Goal: Information Seeking & Learning: Learn about a topic

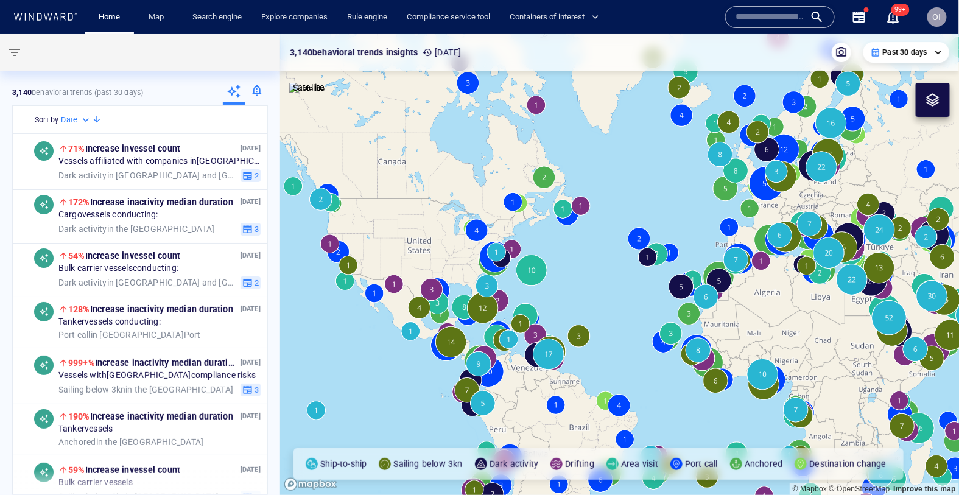
click at [764, 11] on input "text" at bounding box center [770, 17] width 69 height 18
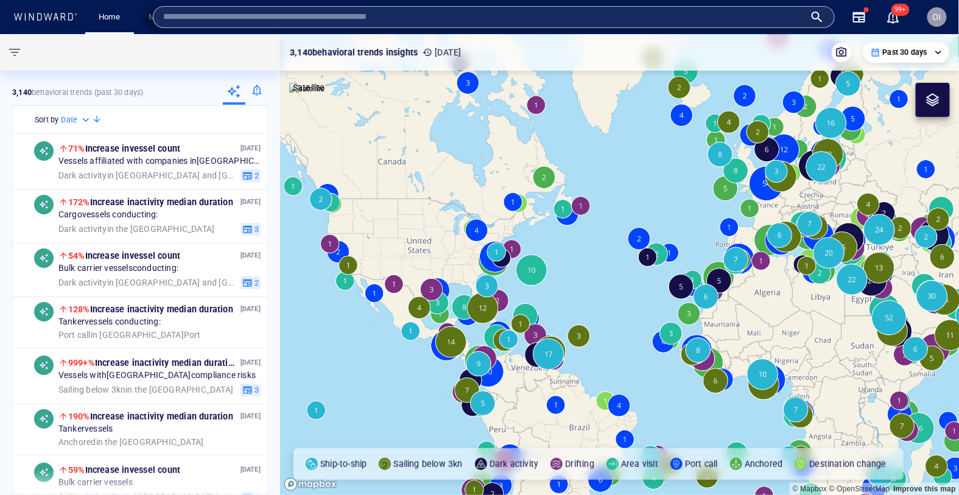
click at [939, 17] on span "OI" at bounding box center [937, 17] width 9 height 10
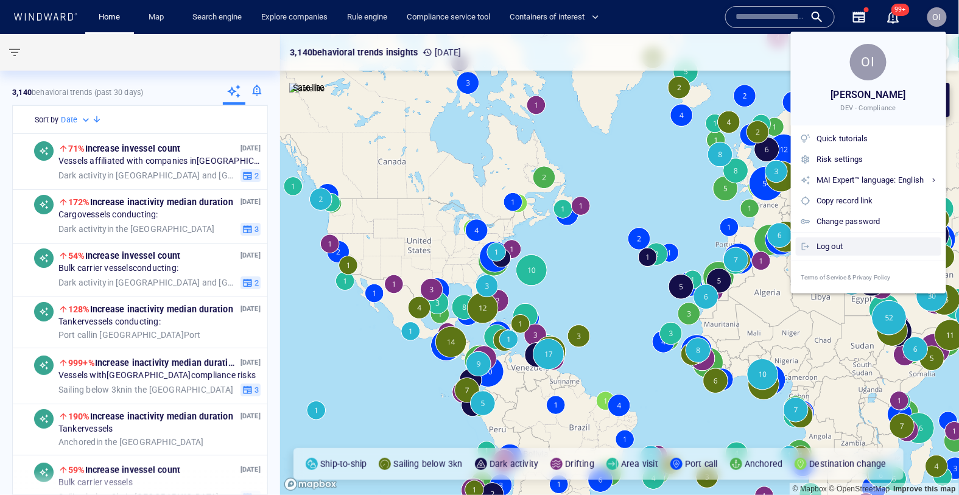
click at [824, 252] on div "Log out" at bounding box center [877, 246] width 120 height 13
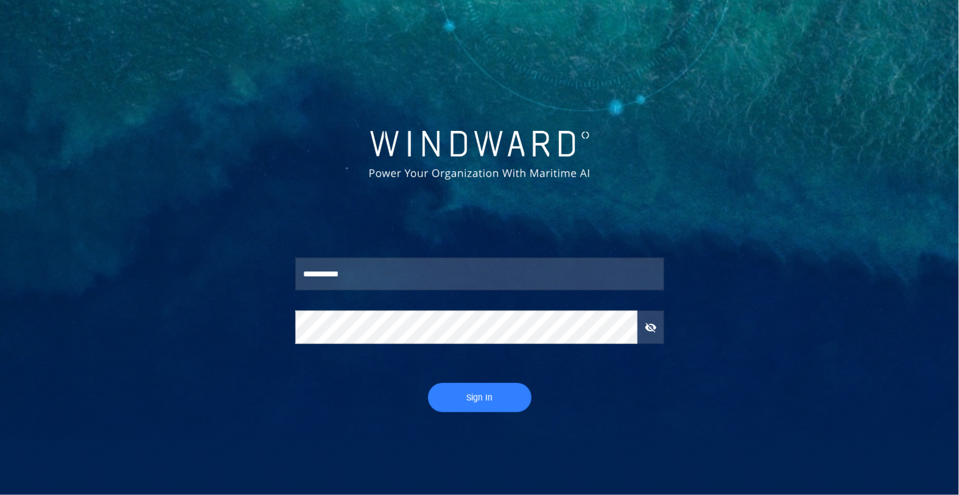
click at [439, 275] on input "**********" at bounding box center [479, 274] width 369 height 33
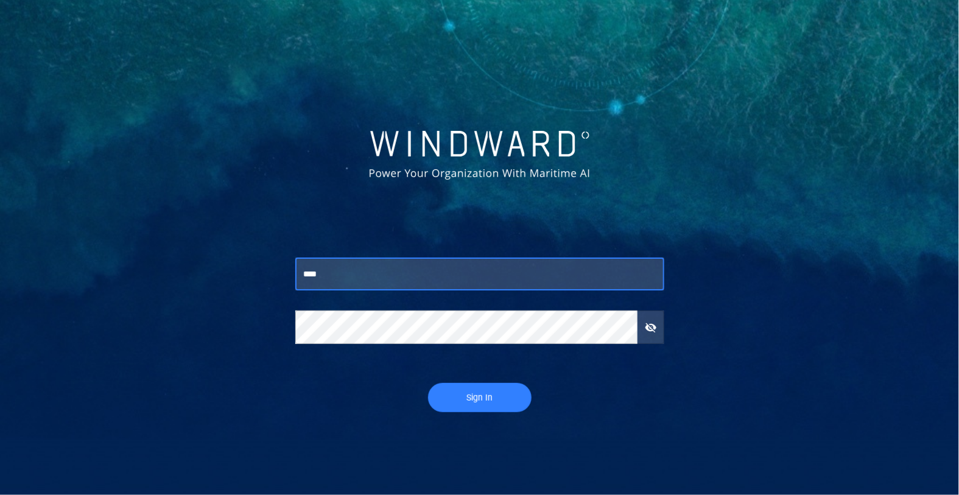
type input "**********"
click at [466, 399] on span "Sign In" at bounding box center [479, 397] width 79 height 15
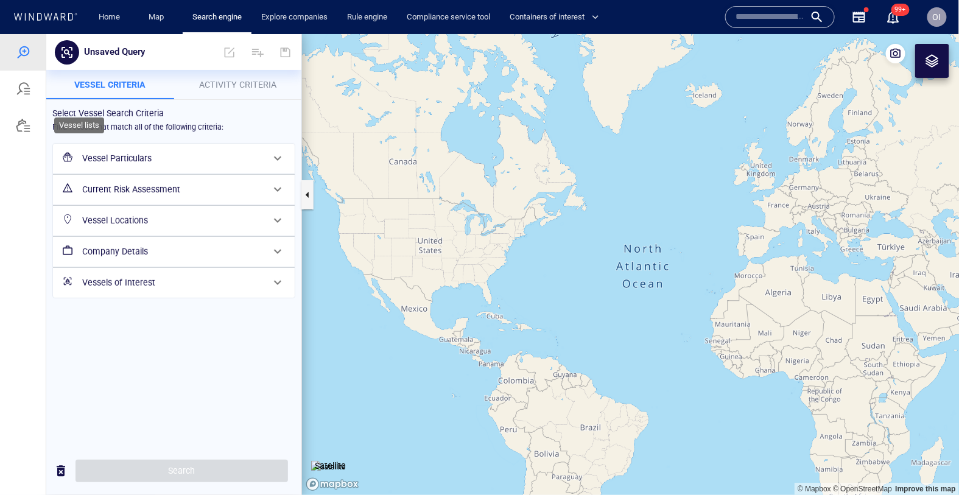
click at [16, 102] on div at bounding box center [23, 88] width 46 height 37
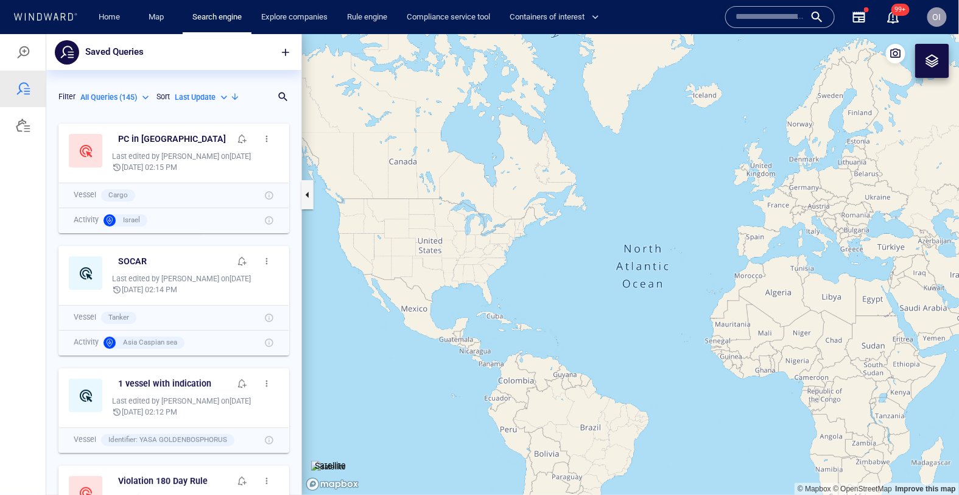
scroll to position [378, 255]
click at [943, 20] on div "OI" at bounding box center [937, 16] width 19 height 19
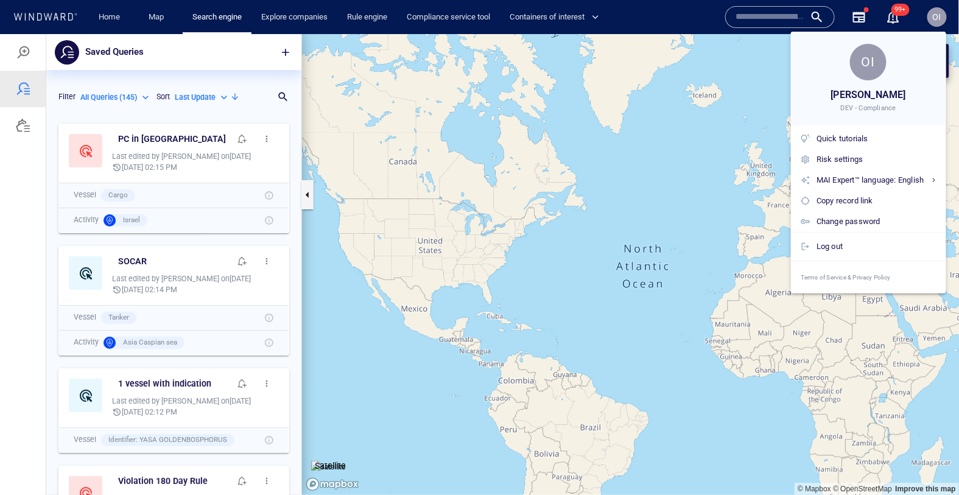
click at [750, 19] on div at bounding box center [479, 247] width 959 height 495
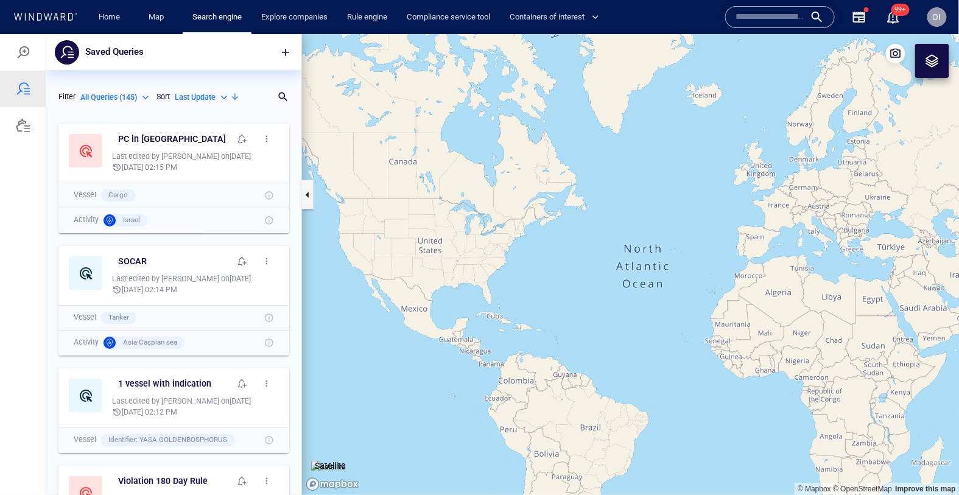
click at [750, 19] on input "text" at bounding box center [770, 17] width 69 height 18
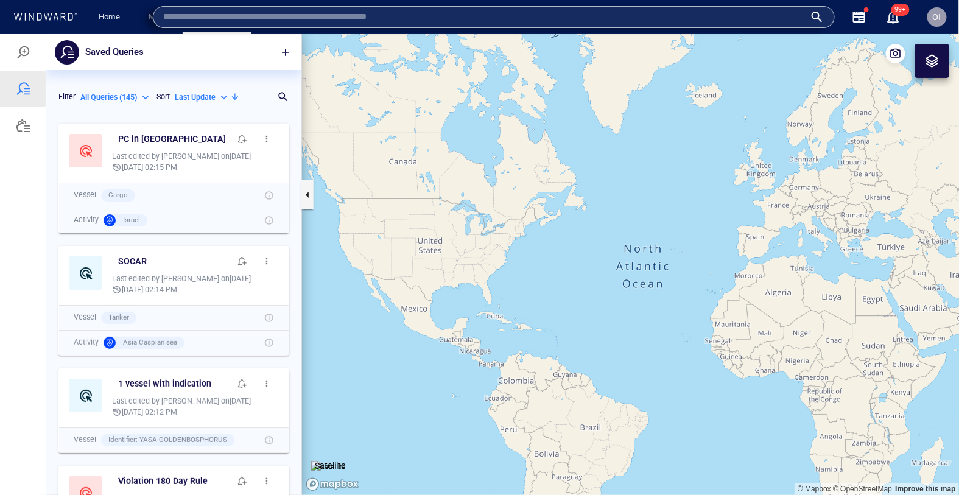
click at [170, 15] on input "text" at bounding box center [484, 17] width 642 height 18
click at [150, 15] on link "Map" at bounding box center [158, 17] width 29 height 21
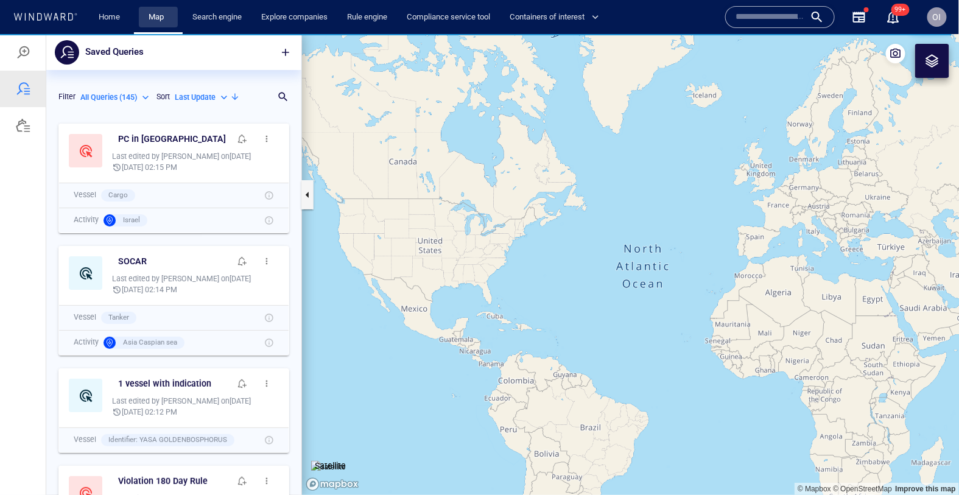
click at [161, 21] on link "Map" at bounding box center [158, 17] width 29 height 21
click at [164, 16] on link "Map" at bounding box center [158, 17] width 29 height 21
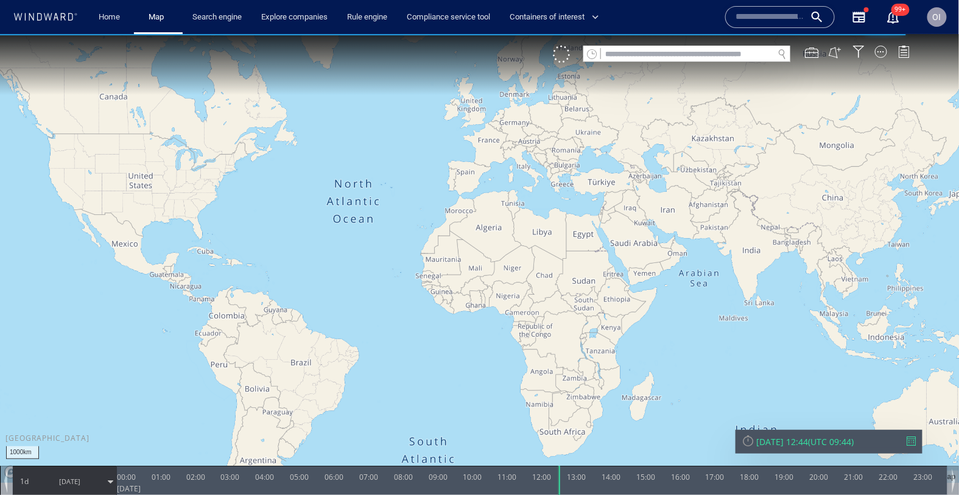
click at [669, 52] on input "text" at bounding box center [687, 54] width 172 height 16
paste input "*******"
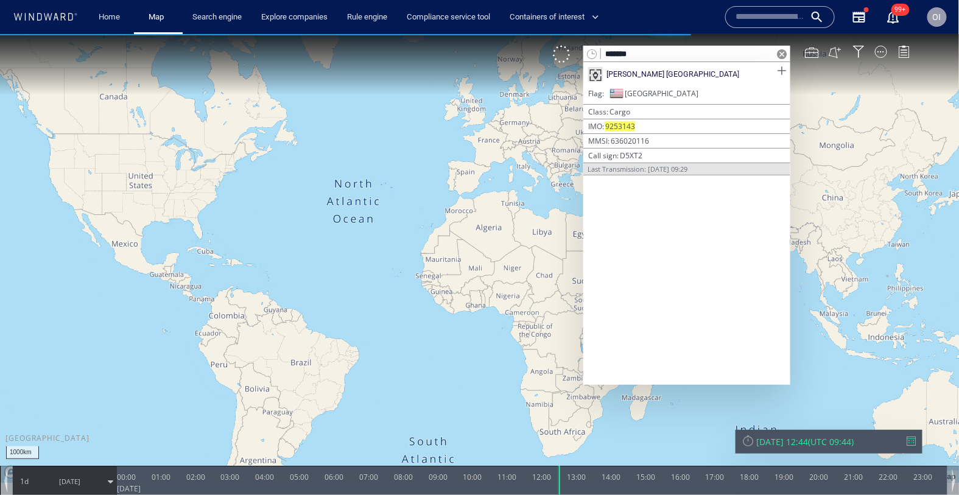
type input "*******"
click at [784, 71] on span at bounding box center [781, 70] width 15 height 15
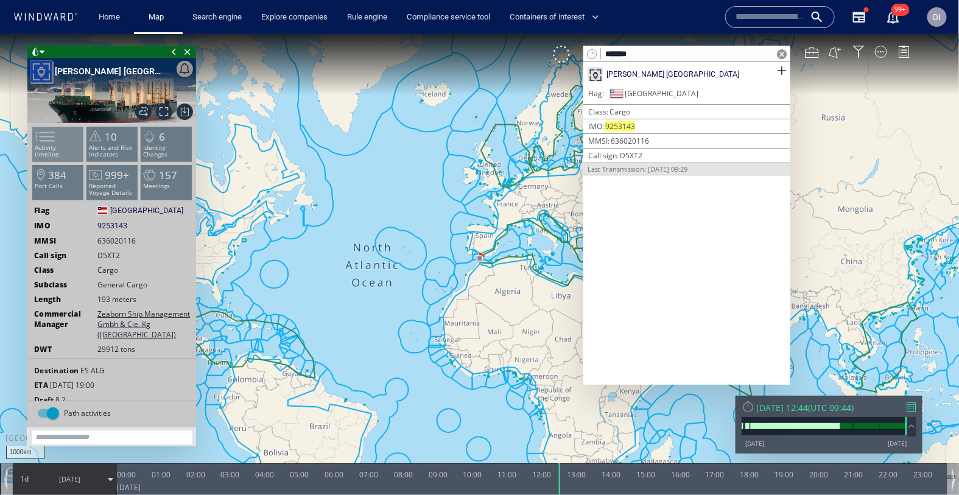
click at [47, 135] on span at bounding box center [38, 136] width 18 height 18
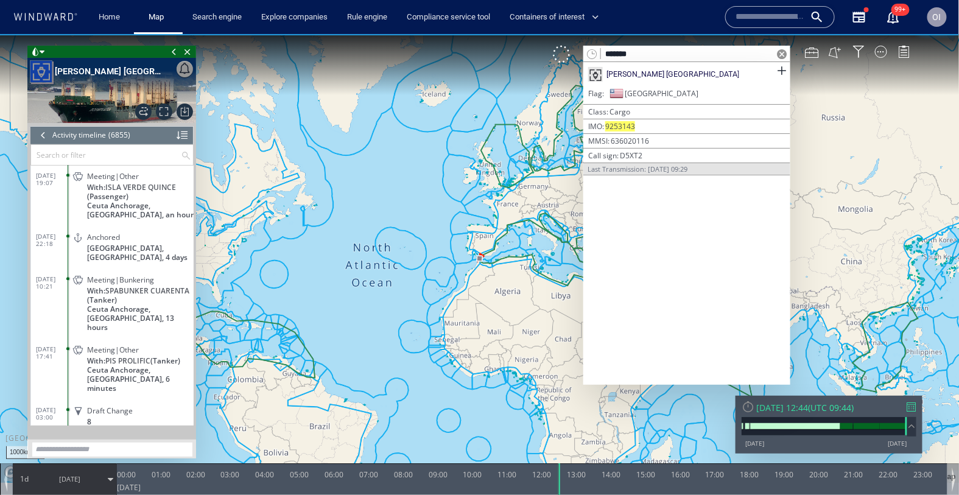
scroll to position [229115, 0]
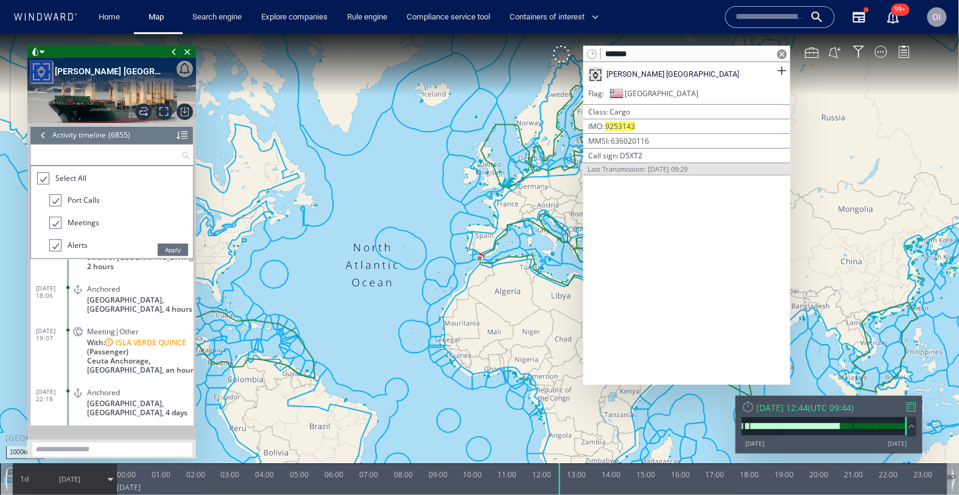
click at [82, 146] on input "text" at bounding box center [106, 154] width 150 height 20
click at [43, 179] on div at bounding box center [43, 178] width 12 height 14
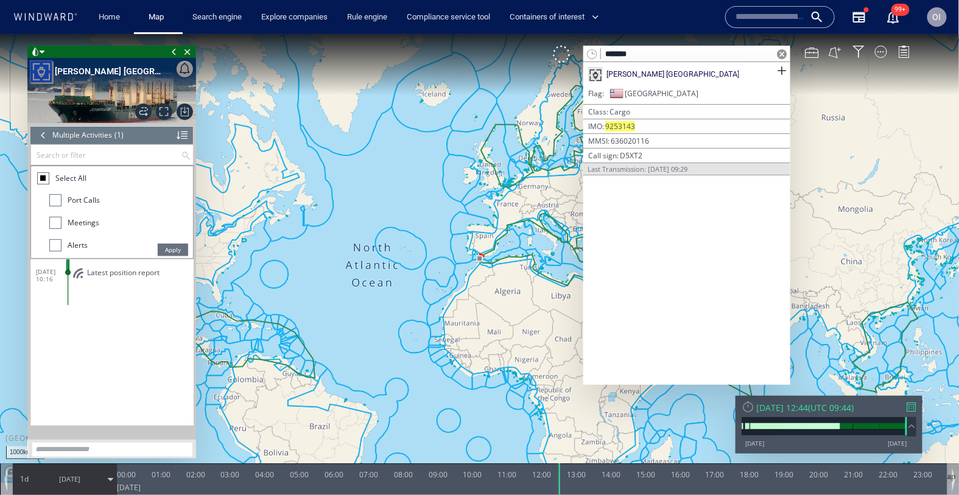
scroll to position [0, 0]
click at [55, 196] on div at bounding box center [55, 200] width 12 height 12
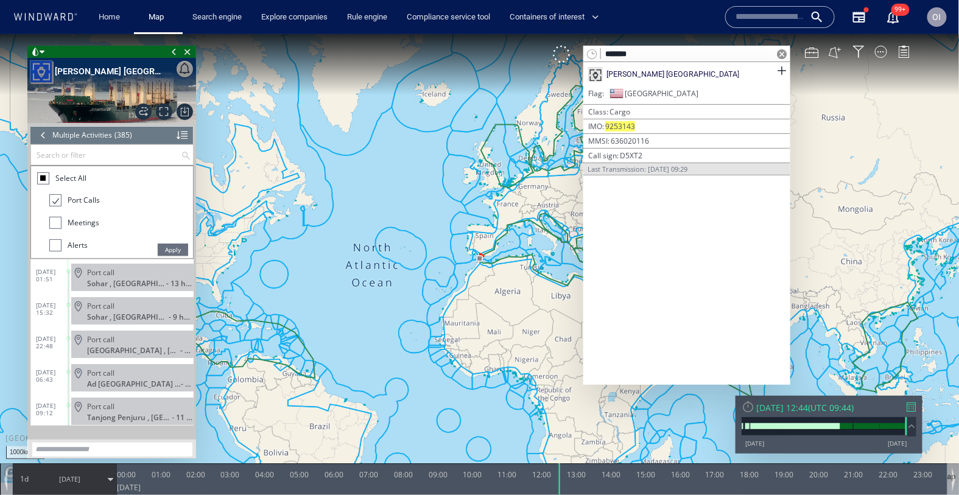
click at [170, 244] on span "Apply" at bounding box center [173, 249] width 30 height 12
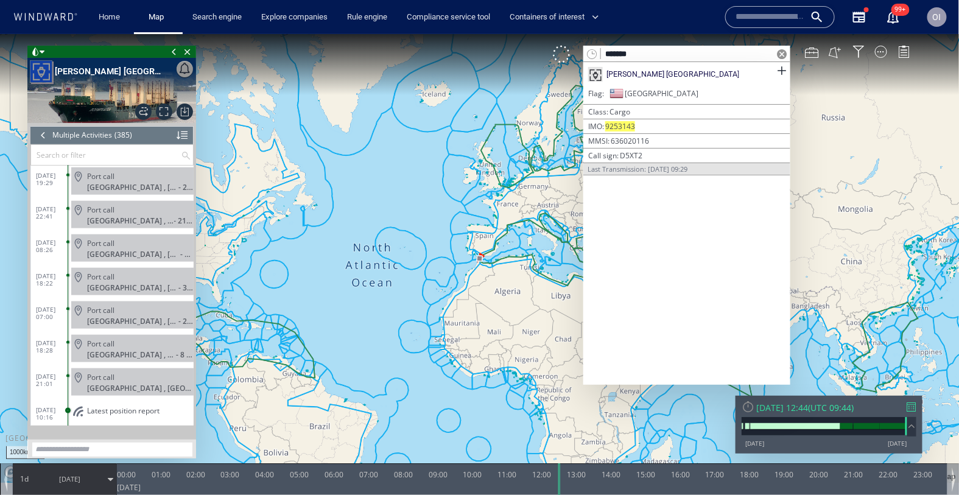
scroll to position [12649, 0]
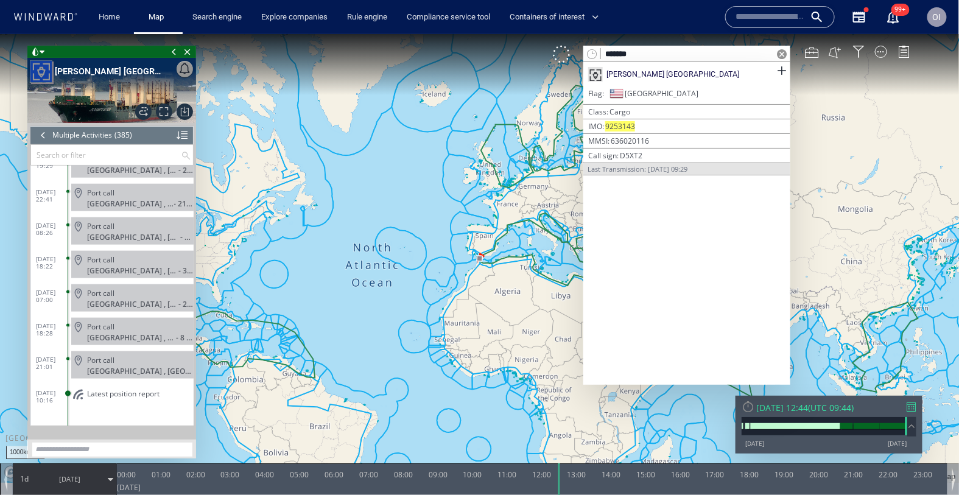
click at [160, 362] on div "Port call" at bounding box center [138, 359] width 102 height 9
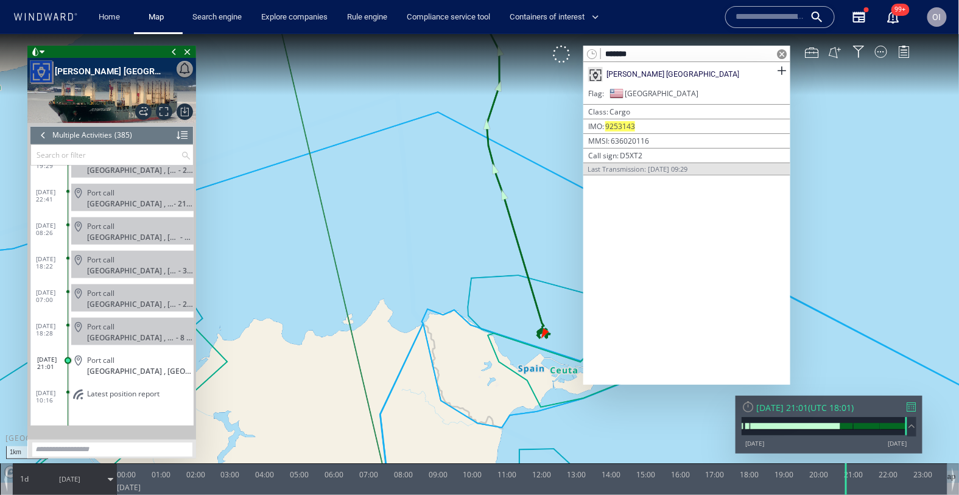
drag, startPoint x: 542, startPoint y: 378, endPoint x: 401, endPoint y: 378, distance: 140.7
click at [401, 378] on canvas "Map" at bounding box center [480, 258] width 960 height 449
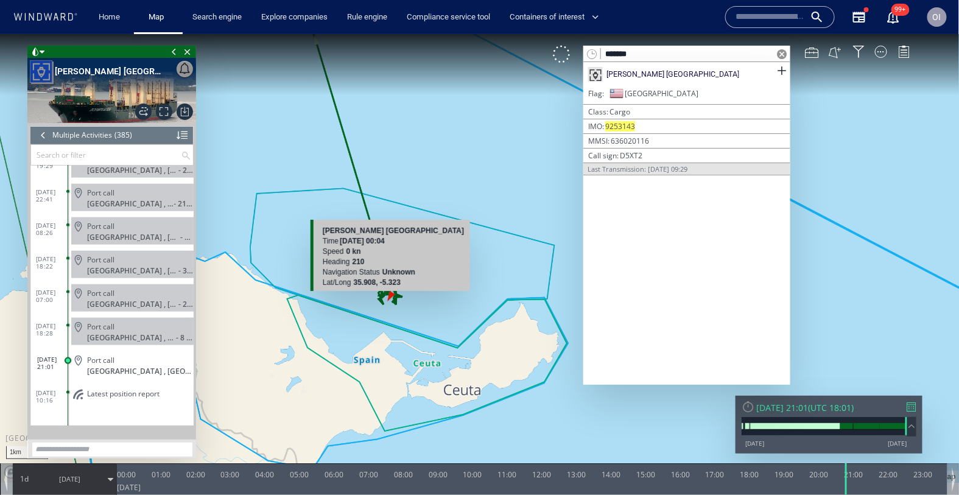
click at [446, 280] on canvas "Map" at bounding box center [480, 258] width 960 height 449
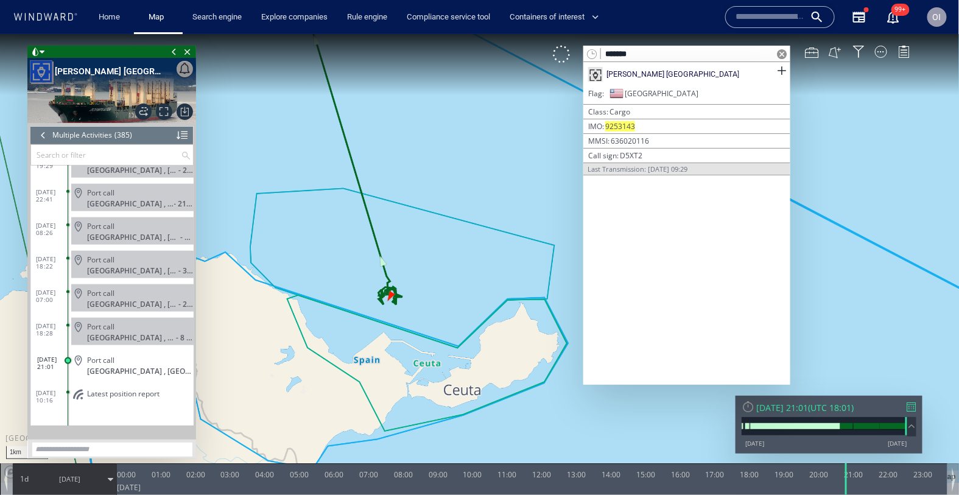
click at [446, 280] on canvas "Map" at bounding box center [480, 258] width 960 height 449
click at [422, 208] on canvas "Map" at bounding box center [480, 258] width 960 height 449
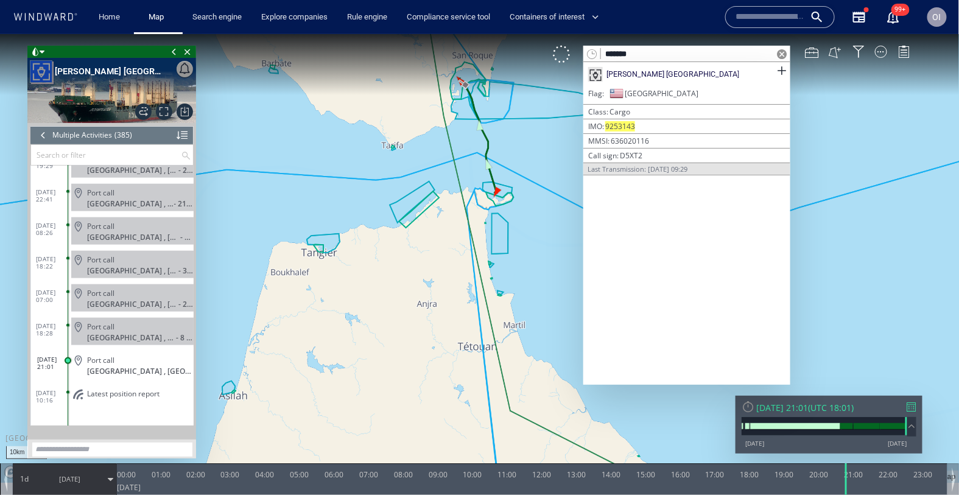
drag, startPoint x: 486, startPoint y: 127, endPoint x: 486, endPoint y: 204, distance: 77.4
click at [486, 204] on canvas "Map" at bounding box center [480, 258] width 960 height 449
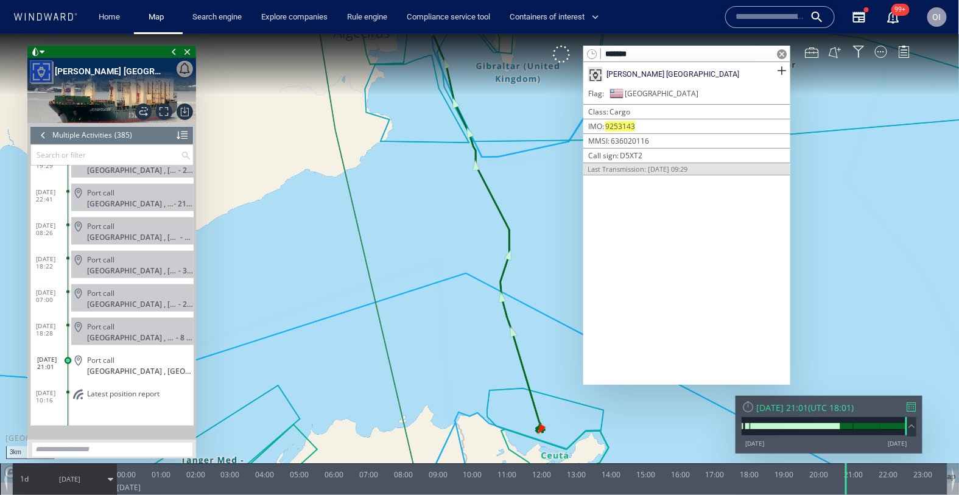
drag, startPoint x: 467, startPoint y: 203, endPoint x: 467, endPoint y: 326, distance: 123.7
click at [467, 326] on canvas "Map" at bounding box center [480, 258] width 960 height 449
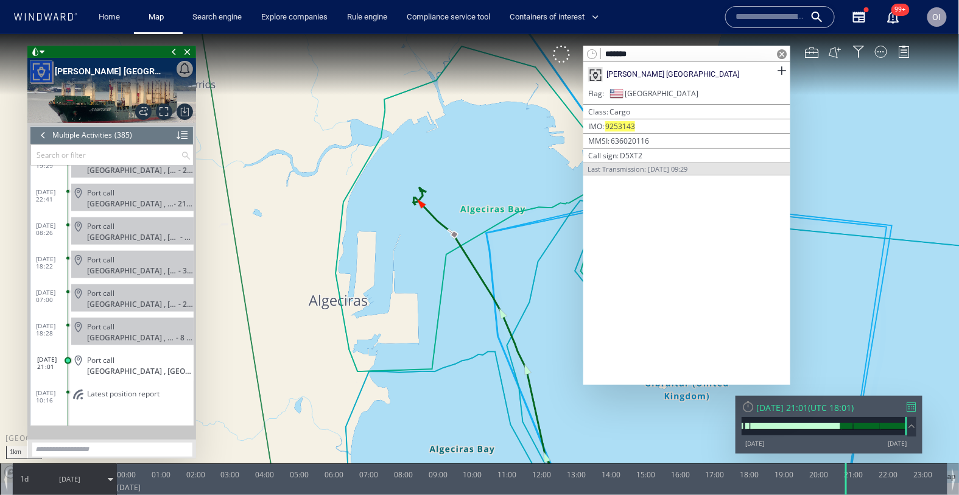
drag, startPoint x: 423, startPoint y: 206, endPoint x: 479, endPoint y: 303, distance: 112.4
click at [479, 303] on canvas "Map" at bounding box center [480, 258] width 960 height 449
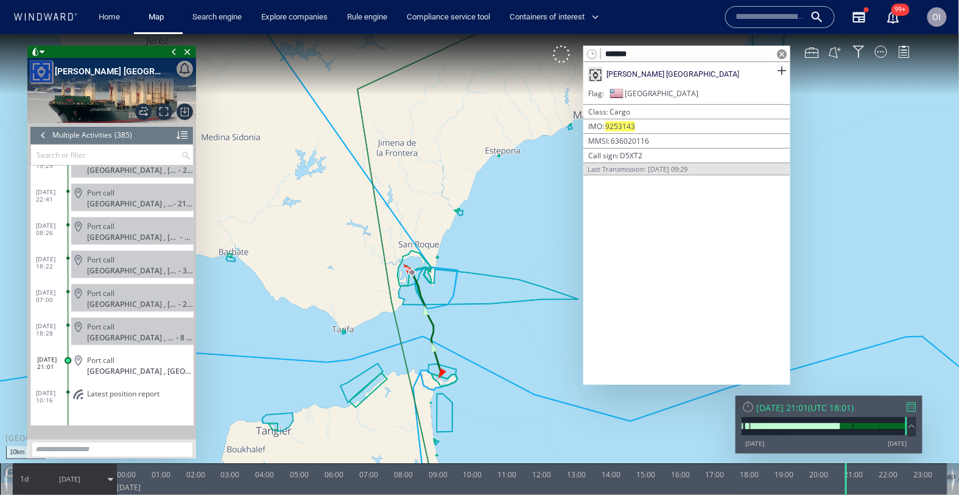
drag, startPoint x: 434, startPoint y: 325, endPoint x: 434, endPoint y: 301, distance: 23.8
click at [434, 301] on canvas "Map" at bounding box center [480, 258] width 960 height 449
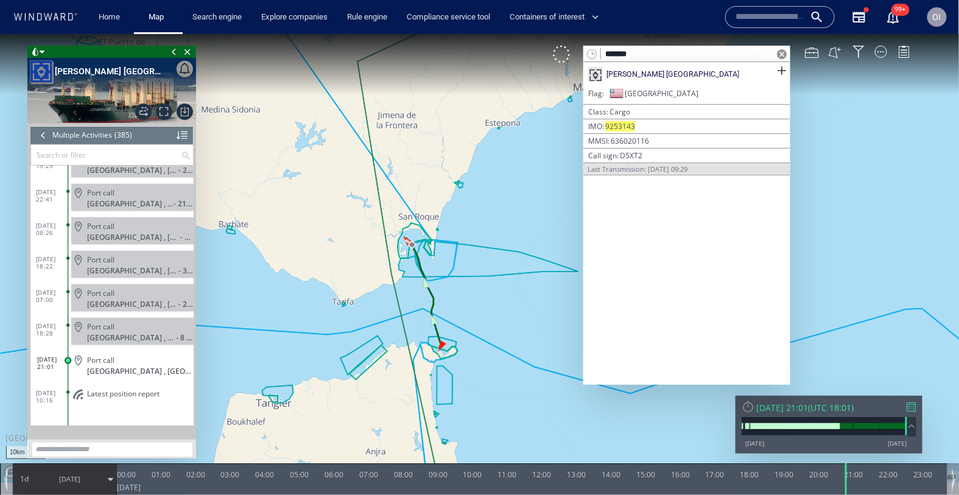
click at [38, 139] on div at bounding box center [43, 134] width 13 height 18
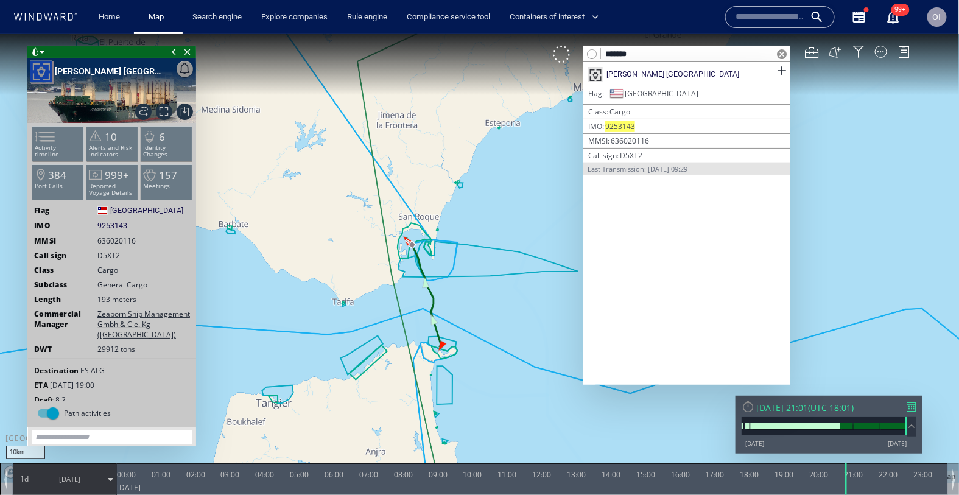
click at [116, 242] on span "636020116" at bounding box center [116, 240] width 38 height 10
drag, startPoint x: 138, startPoint y: 241, endPoint x: 97, endPoint y: 241, distance: 40.8
click at [97, 241] on div "MMSI 636020116" at bounding box center [112, 240] width 168 height 10
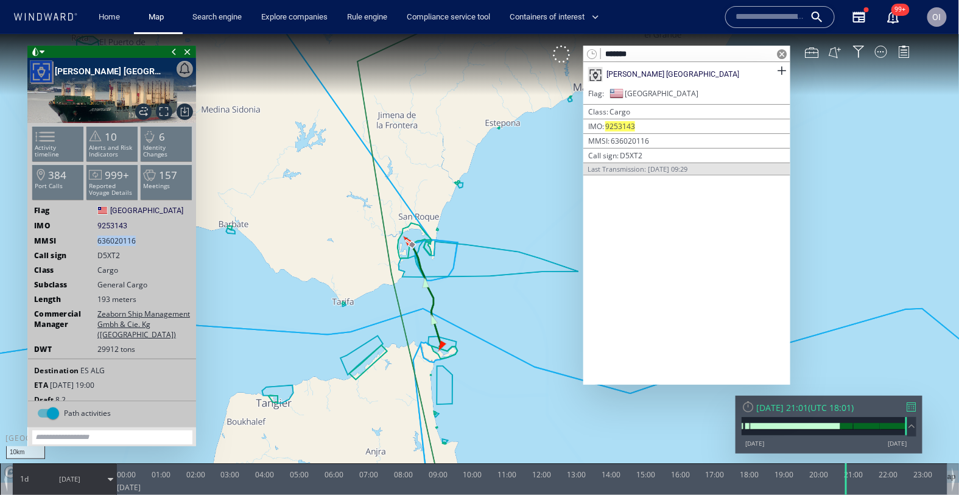
copy span "636020116"
click at [40, 145] on span at bounding box center [38, 136] width 18 height 18
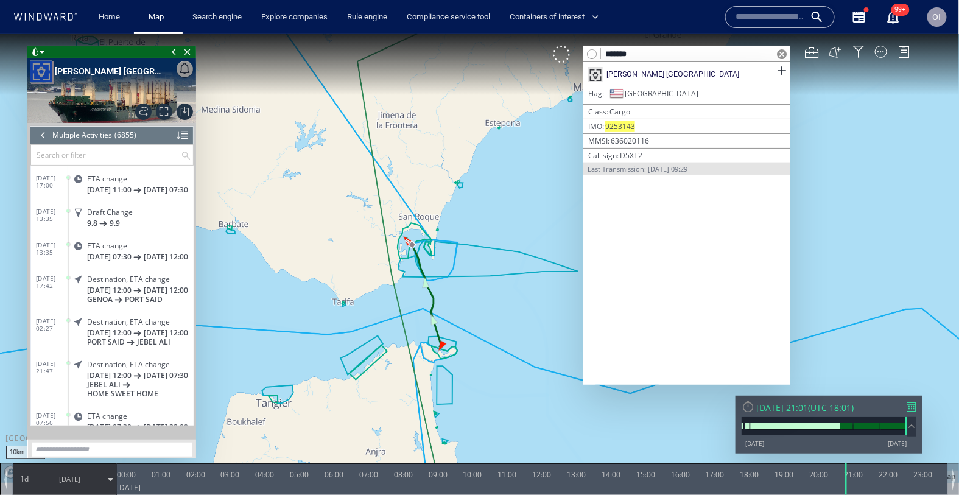
scroll to position [229389, 0]
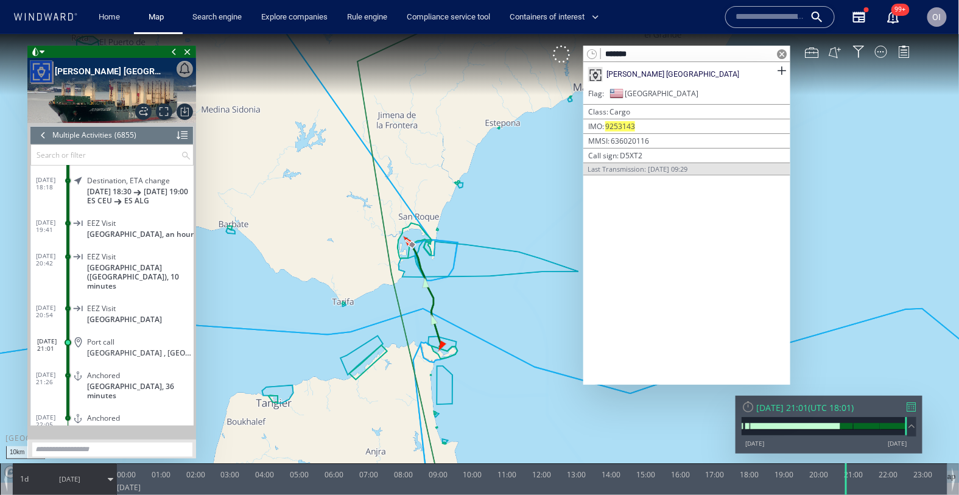
click at [39, 124] on ww-vessel-story "Loading vessel activities... Multiple Activities (6855) (Still Loading...) Sear…" at bounding box center [111, 273] width 163 height 303
click at [39, 128] on div at bounding box center [43, 134] width 13 height 18
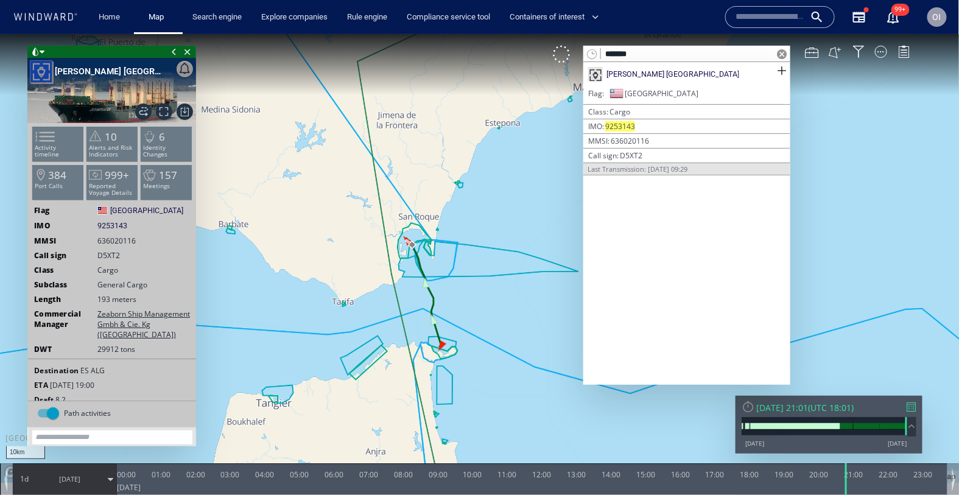
click at [116, 239] on span "636020116" at bounding box center [116, 240] width 38 height 10
drag, startPoint x: 143, startPoint y: 239, endPoint x: 97, endPoint y: 239, distance: 45.1
click at [97, 239] on span "636020116" at bounding box center [122, 240] width 50 height 10
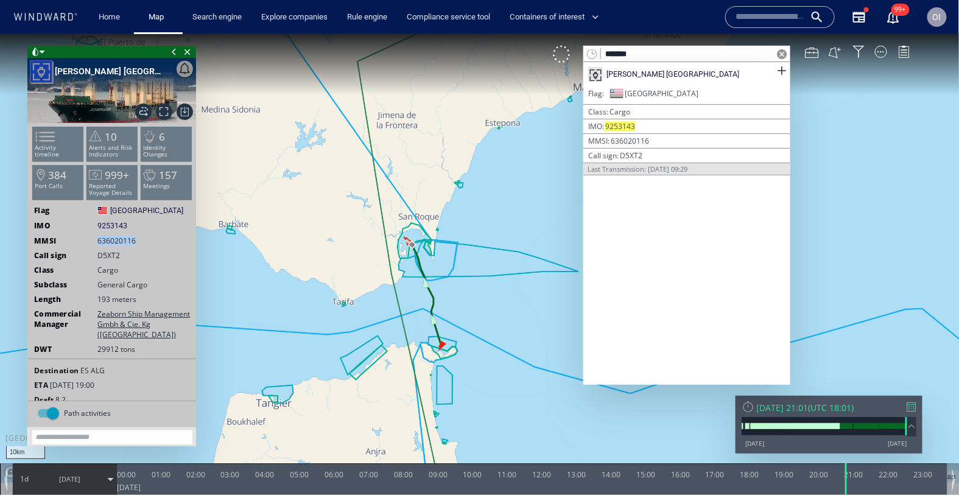
copy span "636020116"
